Goal: Find specific page/section: Find specific page/section

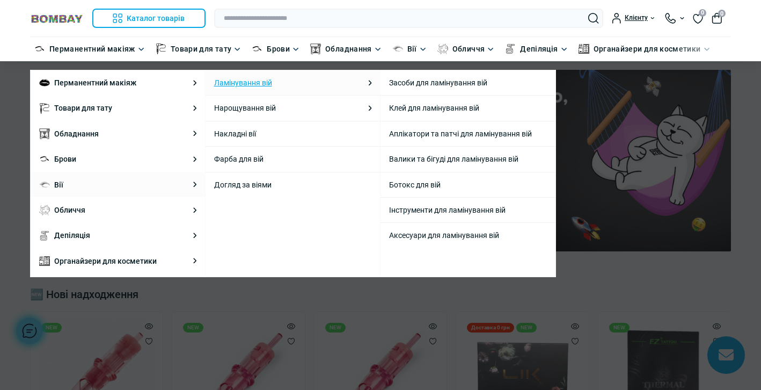
click at [234, 85] on link "Ламінування вій" at bounding box center [243, 83] width 58 height 12
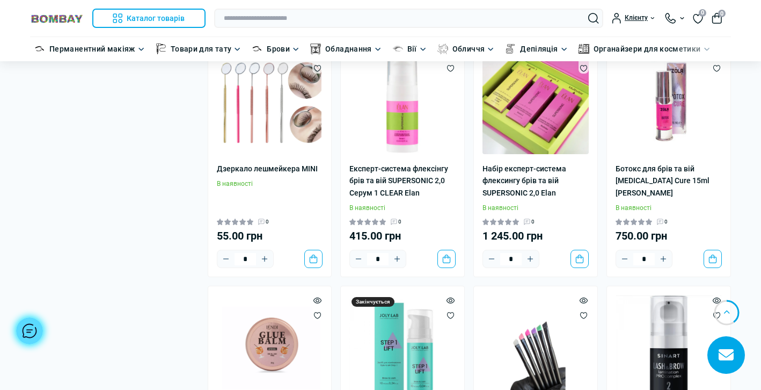
scroll to position [917, 0]
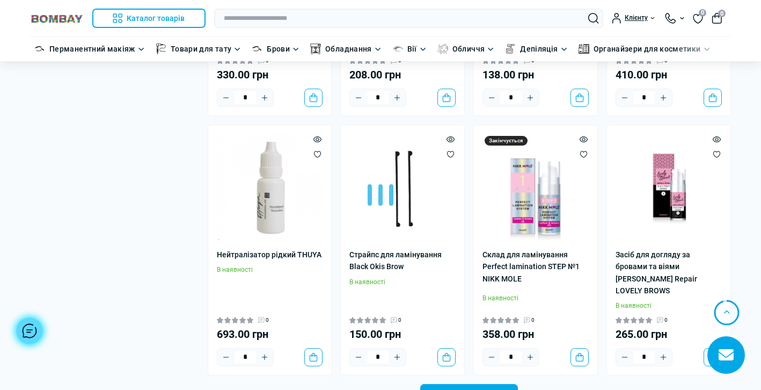
scroll to position [4257, 0]
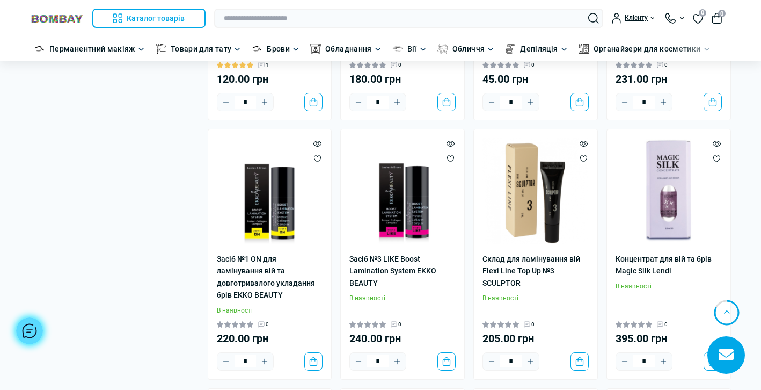
scroll to position [5499, 0]
